Goal: Information Seeking & Learning: Learn about a topic

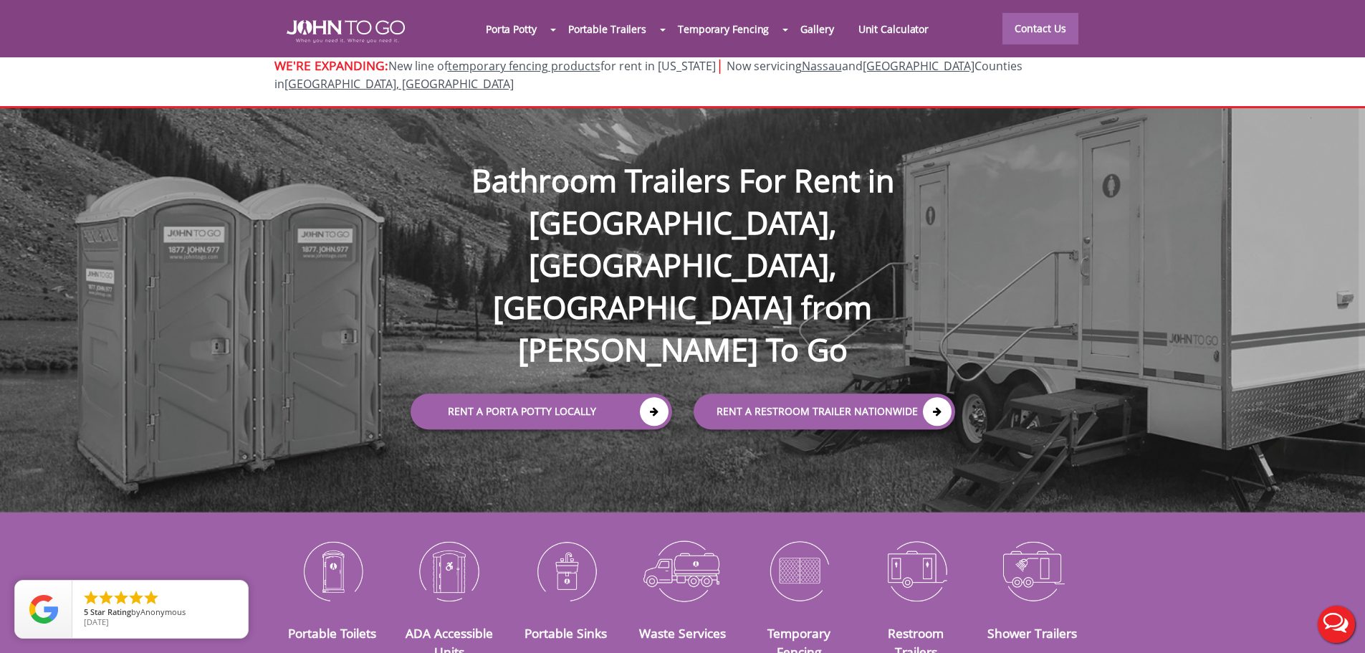
scroll to position [430, 0]
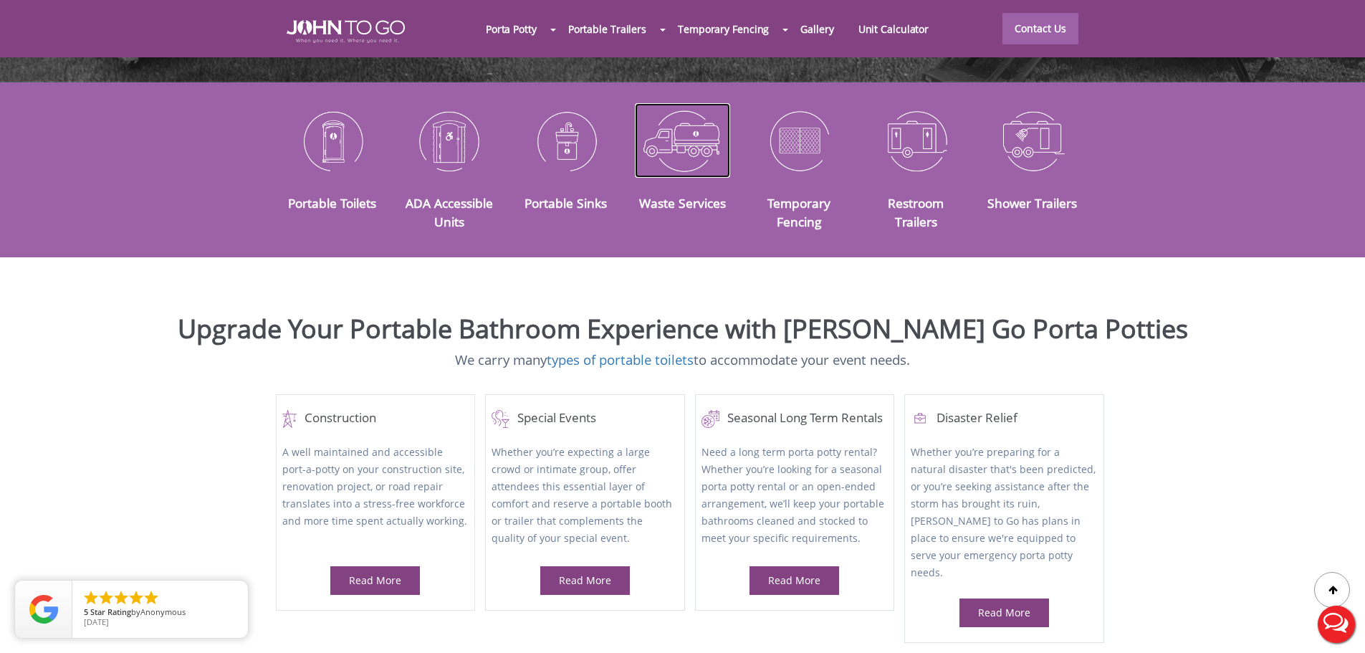
click at [683, 122] on img at bounding box center [682, 140] width 95 height 75
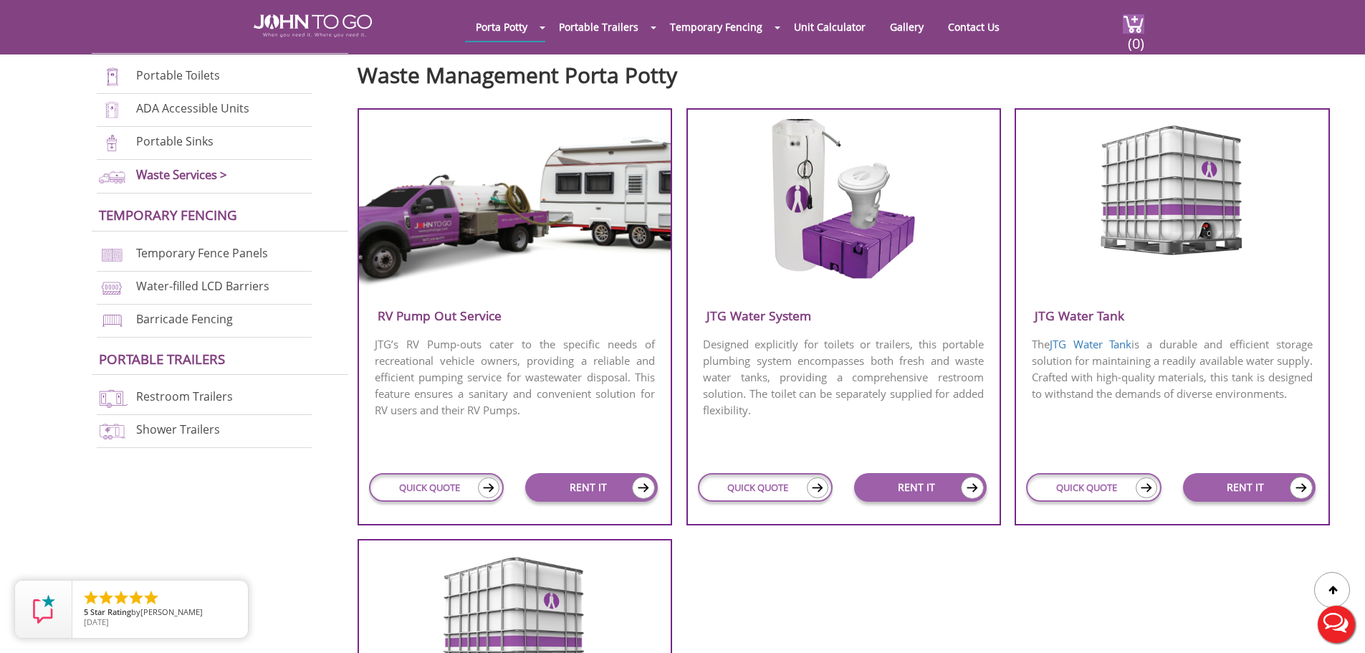
scroll to position [573, 0]
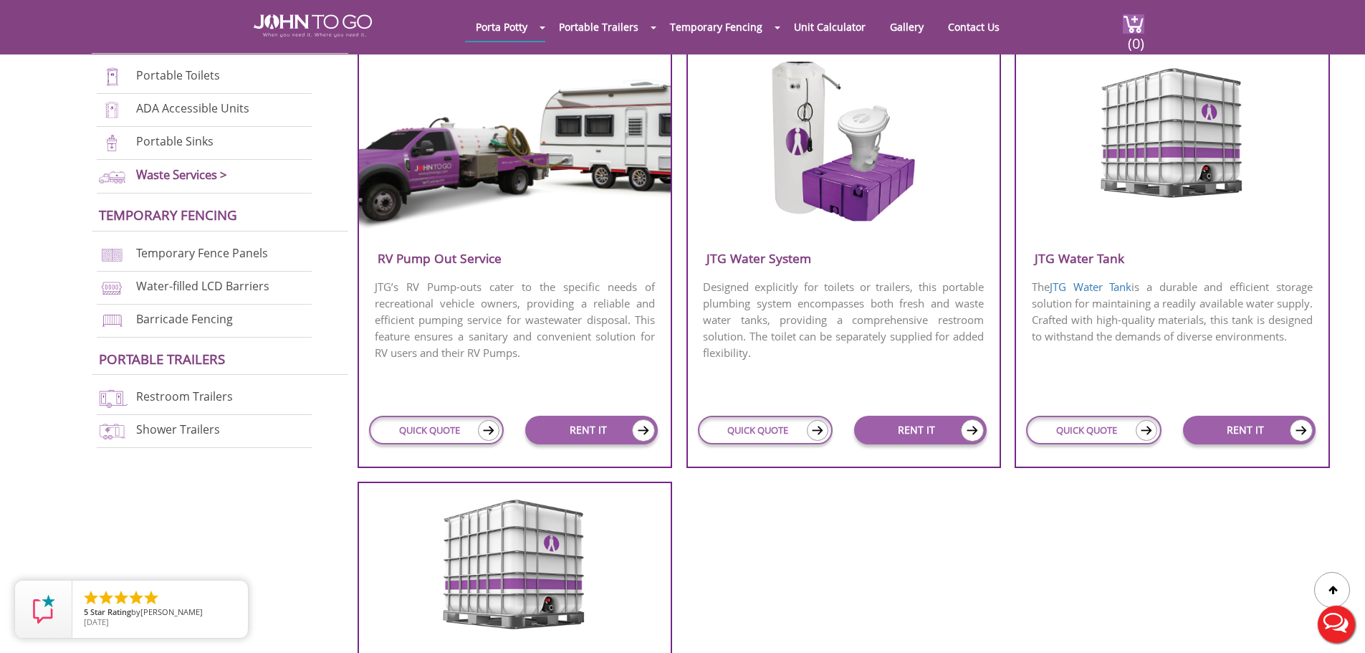
click at [1204, 297] on p "The JTG Water Tank is a durable and efficient storage solution for maintaining …" at bounding box center [1172, 311] width 312 height 69
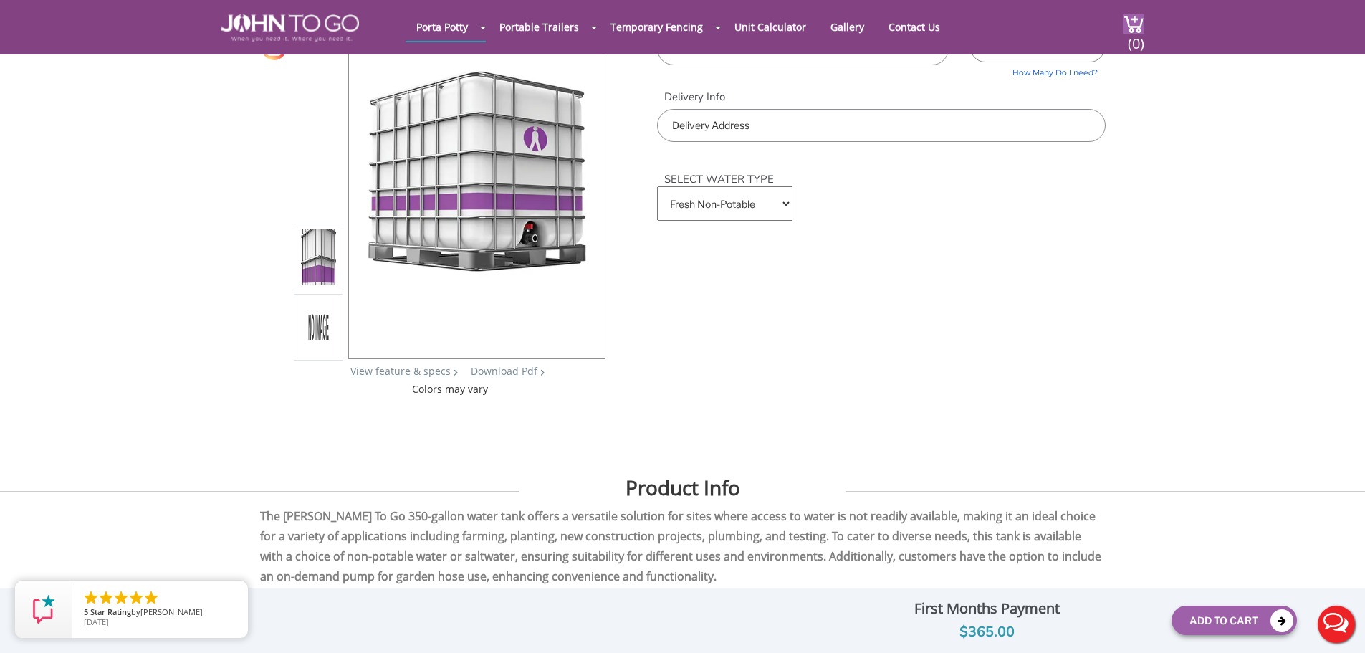
scroll to position [215, 0]
